Goal: Transaction & Acquisition: Purchase product/service

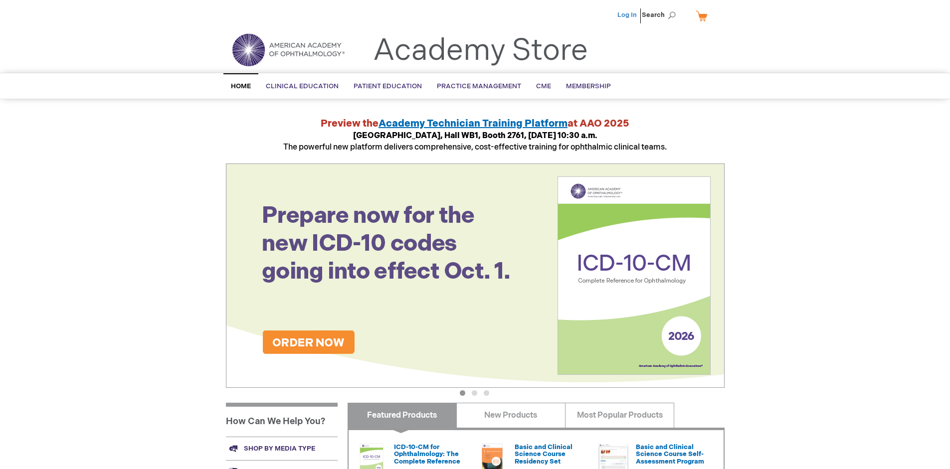
click at [628, 15] on link "Log In" at bounding box center [626, 15] width 19 height 8
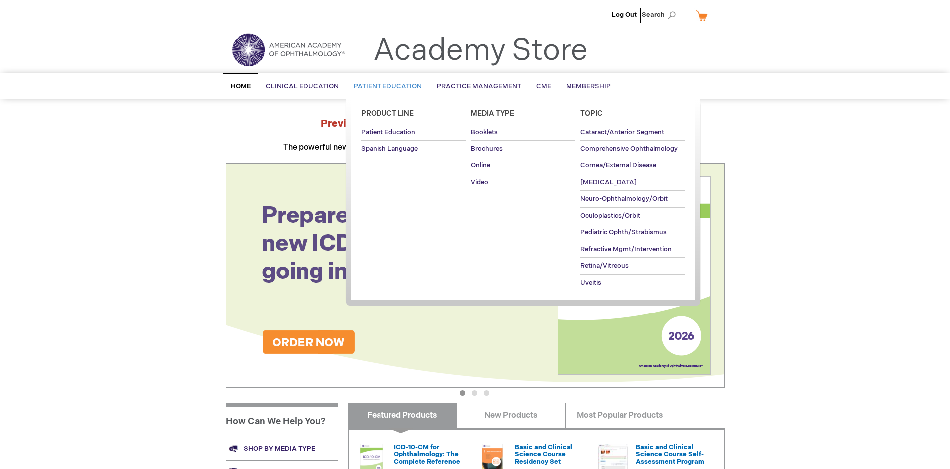
click at [385, 86] on span "Patient Education" at bounding box center [388, 86] width 68 height 8
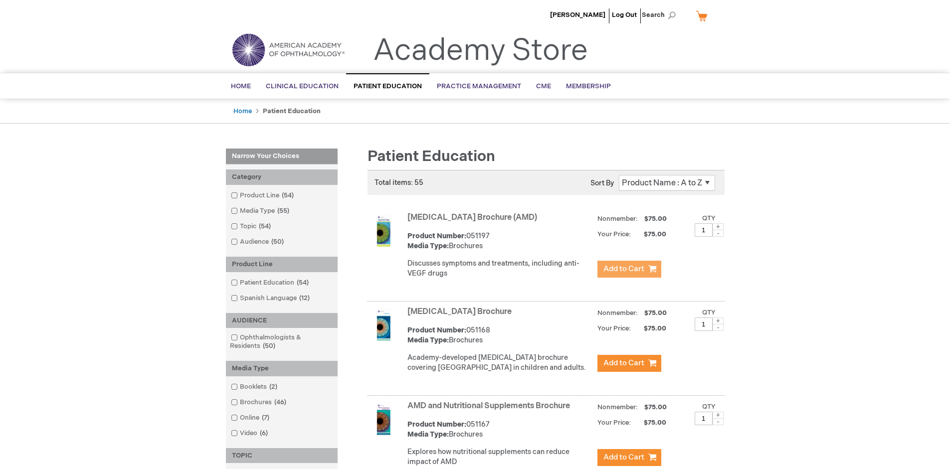
click at [629, 269] on span "Add to Cart" at bounding box center [623, 268] width 41 height 9
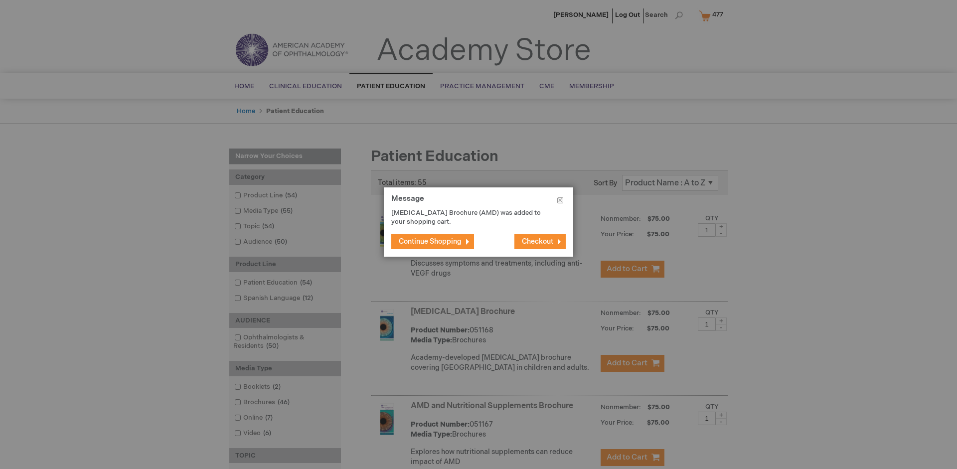
click at [430, 241] on span "Continue Shopping" at bounding box center [430, 241] width 63 height 8
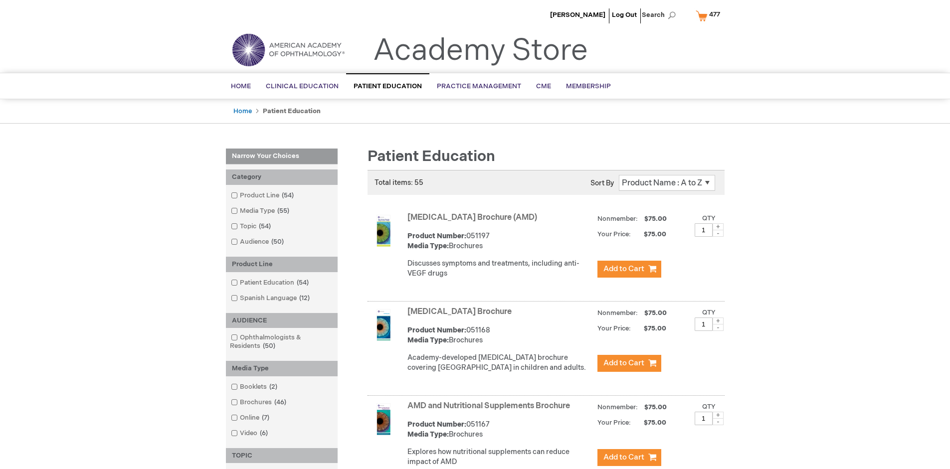
click at [491, 411] on link "AMD and Nutritional Supplements Brochure" at bounding box center [488, 405] width 163 height 9
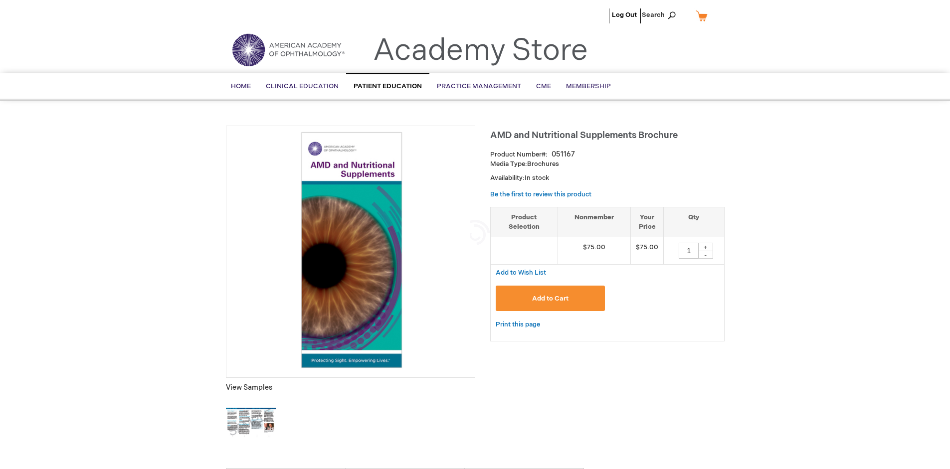
type input "1"
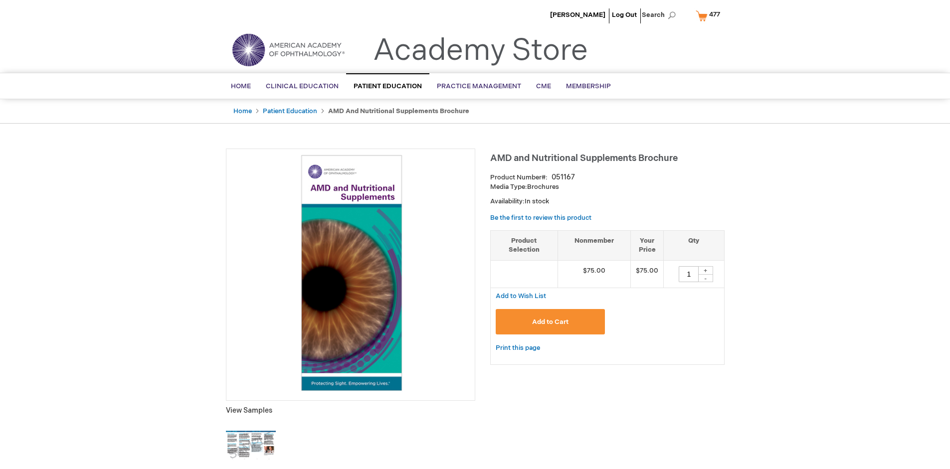
click at [550, 322] on span "Add to Cart" at bounding box center [550, 322] width 36 height 8
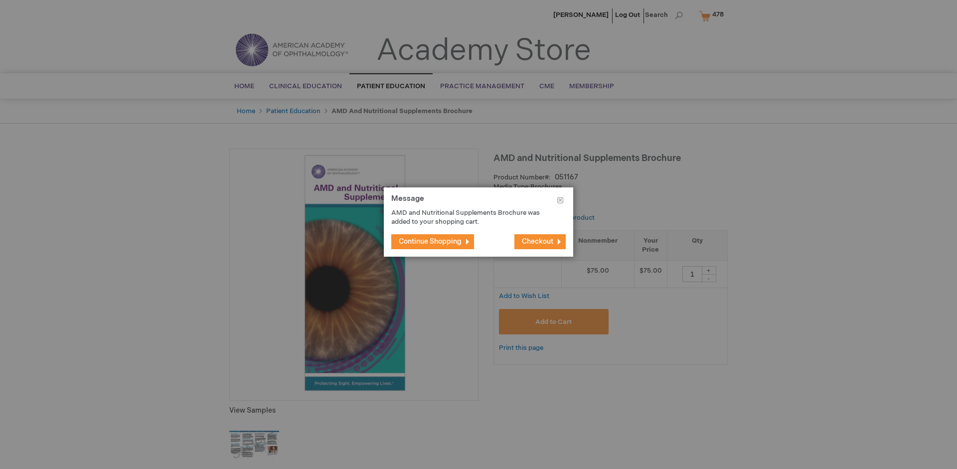
click at [430, 241] on span "Continue Shopping" at bounding box center [430, 241] width 63 height 8
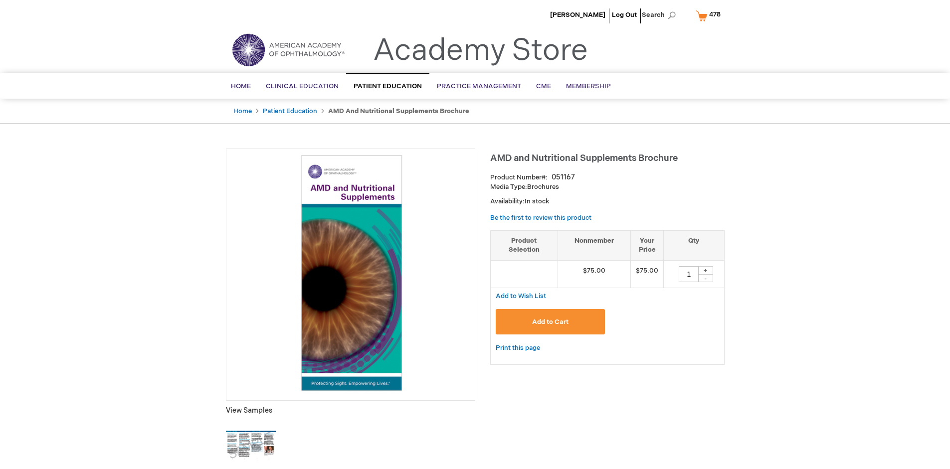
click at [710, 15] on span "478" at bounding box center [714, 14] width 11 height 8
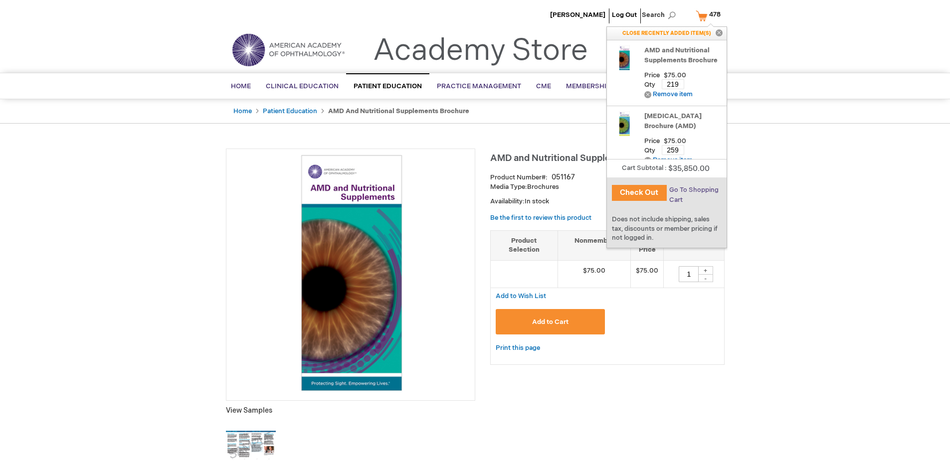
click at [693, 190] on span "Go To Shopping Cart" at bounding box center [693, 195] width 49 height 18
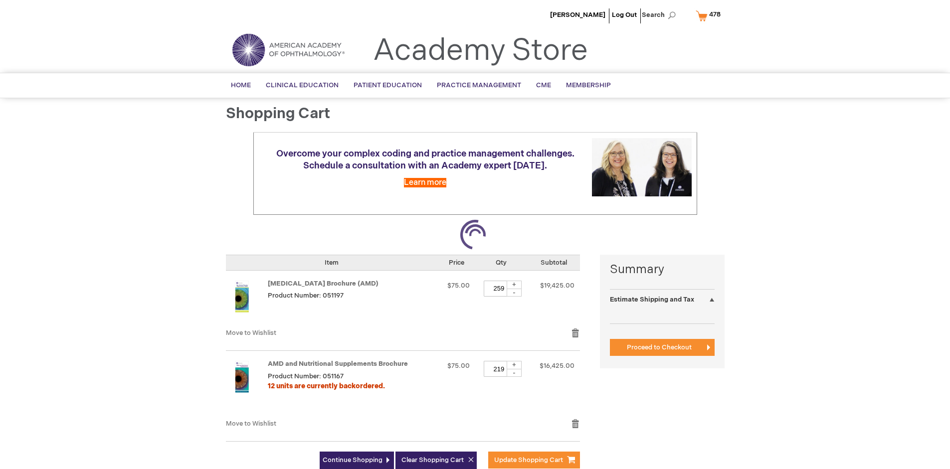
select select "US"
select select "41"
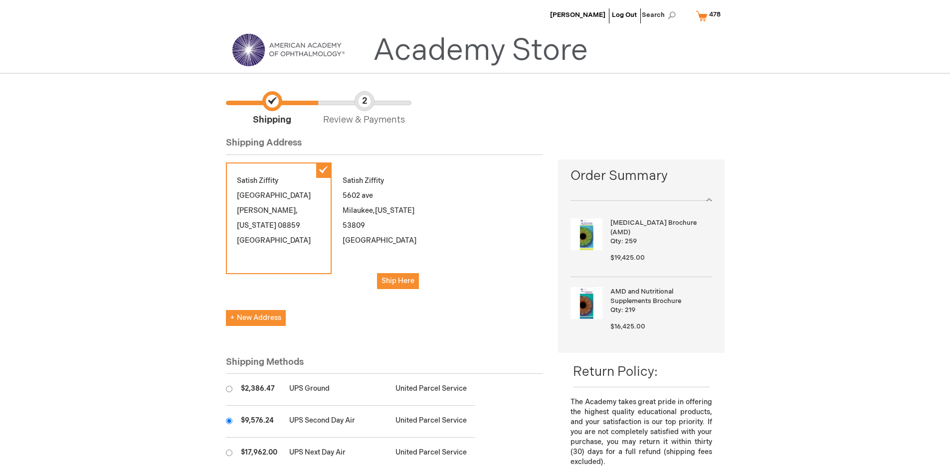
click at [229, 421] on input "radio" at bounding box center [229, 421] width 6 height 6
